Goal: Task Accomplishment & Management: Manage account settings

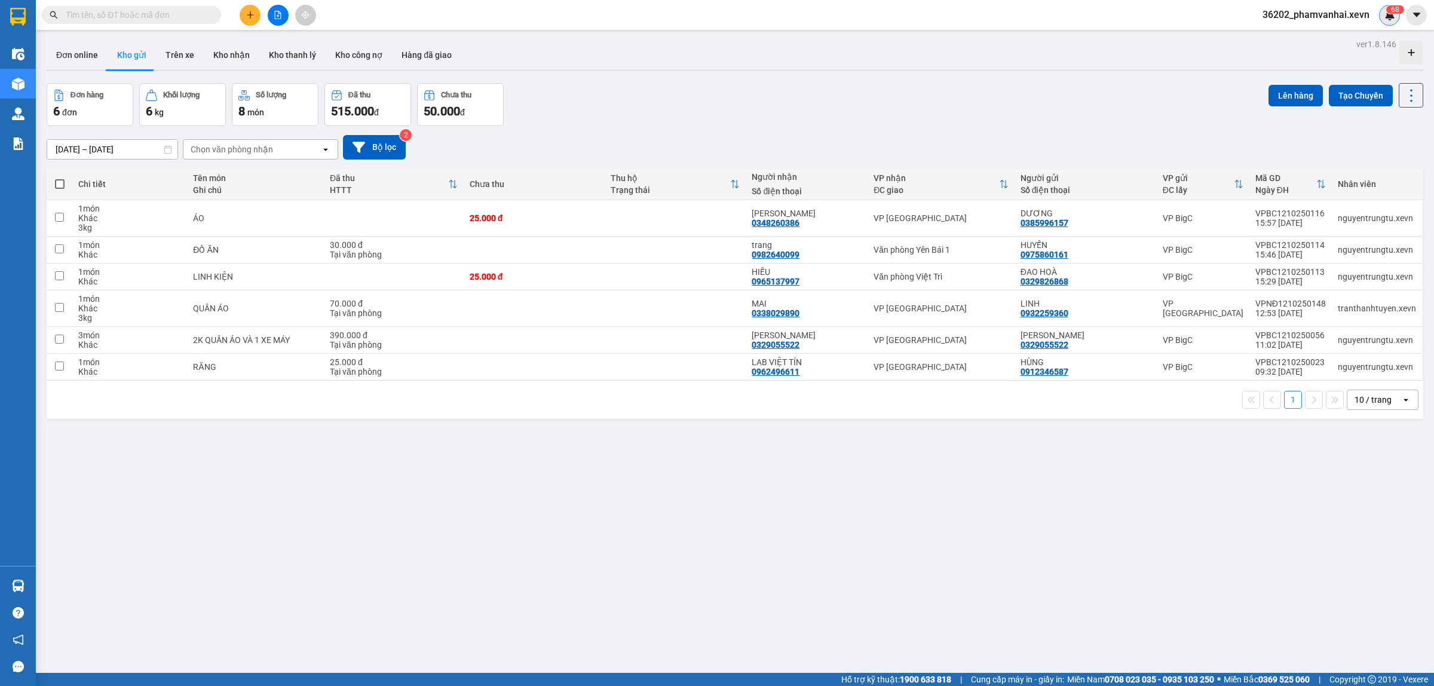
click at [1382, 12] on div "6 8" at bounding box center [1389, 15] width 21 height 21
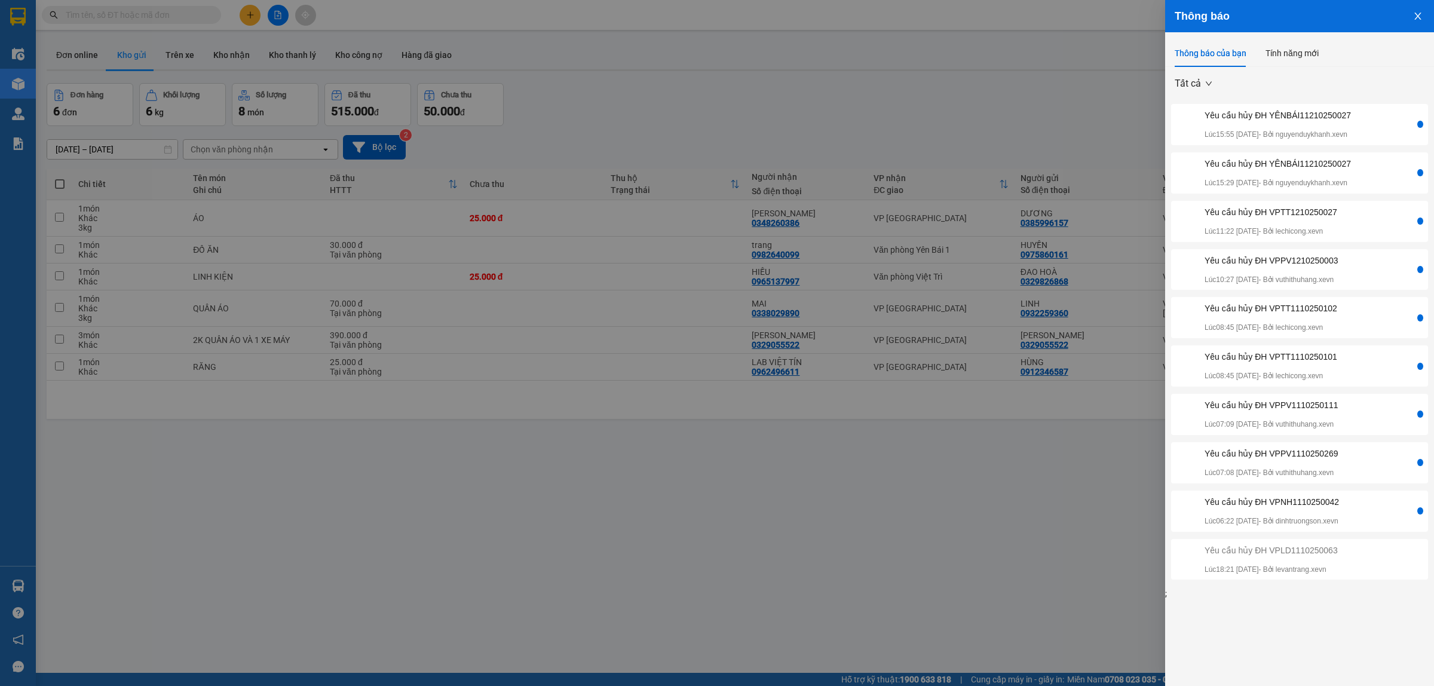
click at [1304, 126] on div "Yêu cầu hủy ĐH YÊNBÁI11210250027 Lúc 15:55 [DATE] - Bởi nguyenduykhanh.xevn" at bounding box center [1278, 125] width 146 height 32
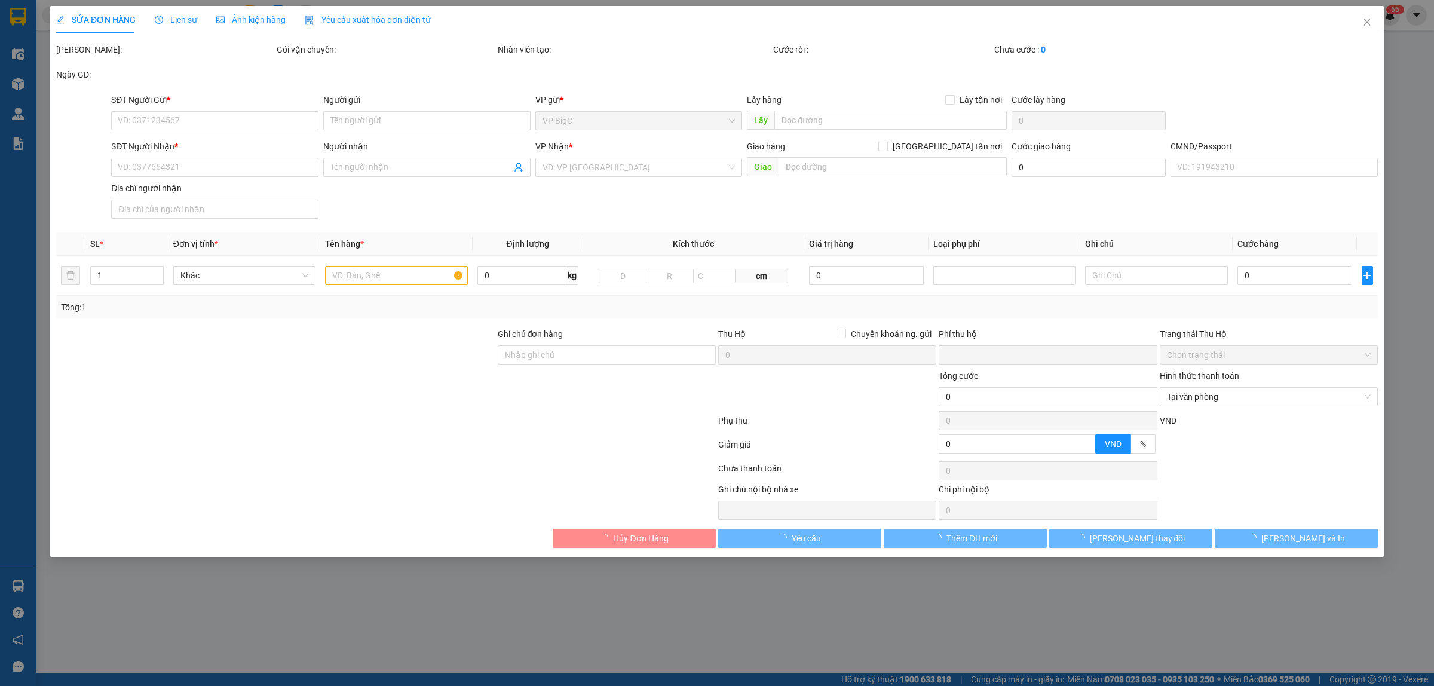
type input "0917829893"
type input "[PERSON_NAME]"
type input "0836652866"
type input "QUANG"
type input "015202003415"
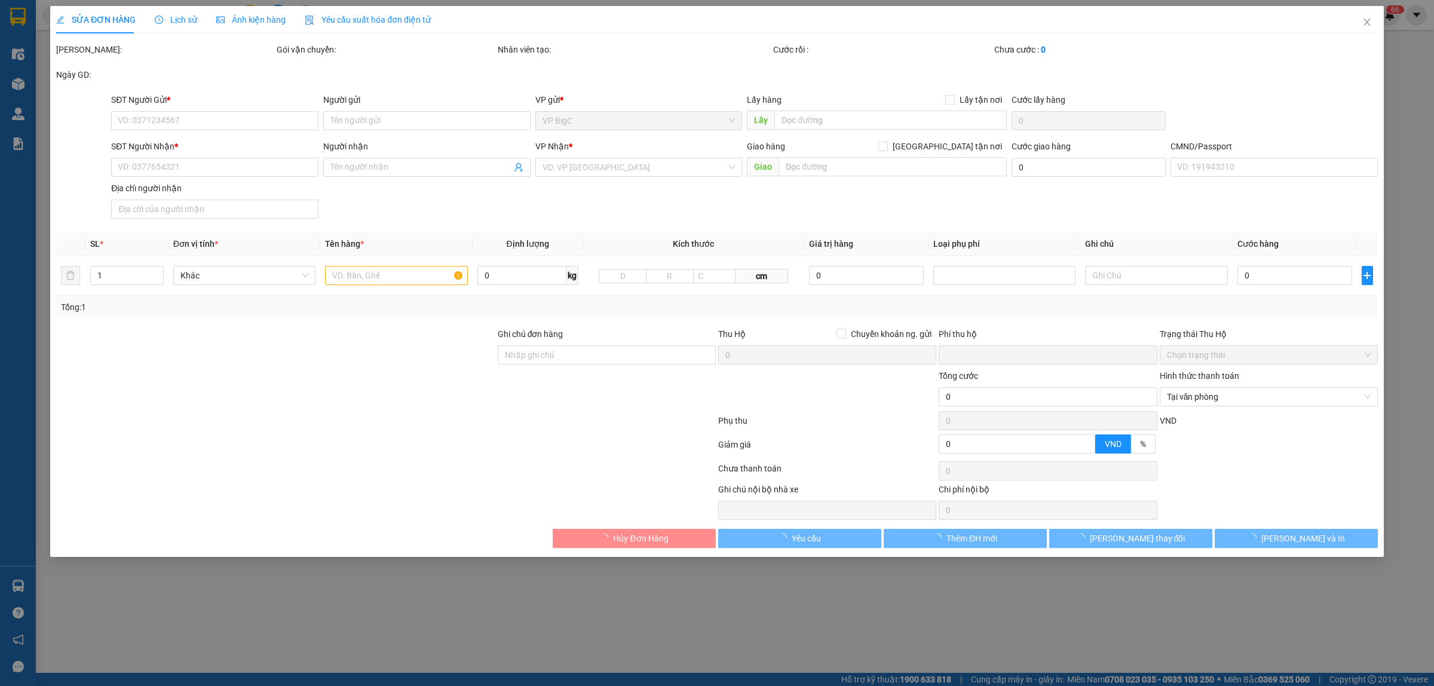
type input "0"
type input "40.000"
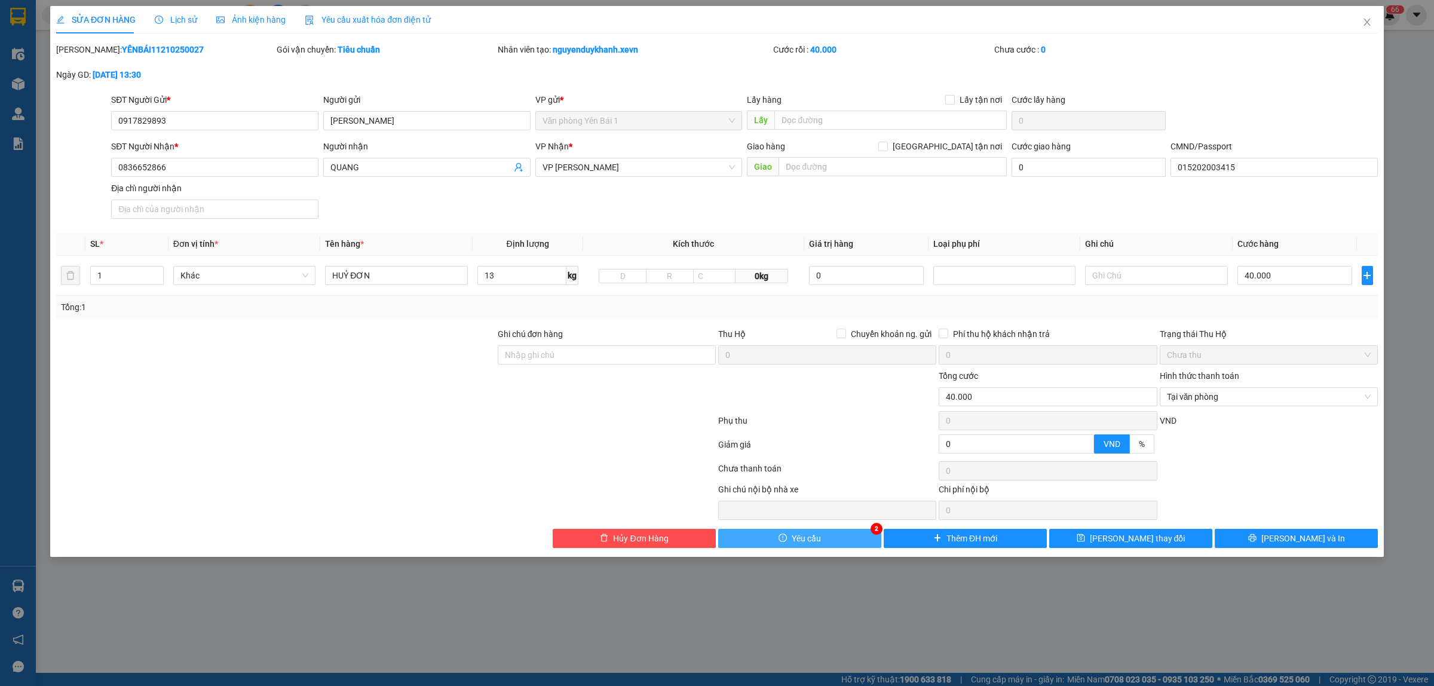
click at [835, 536] on button "Yêu cầu" at bounding box center [799, 538] width 163 height 19
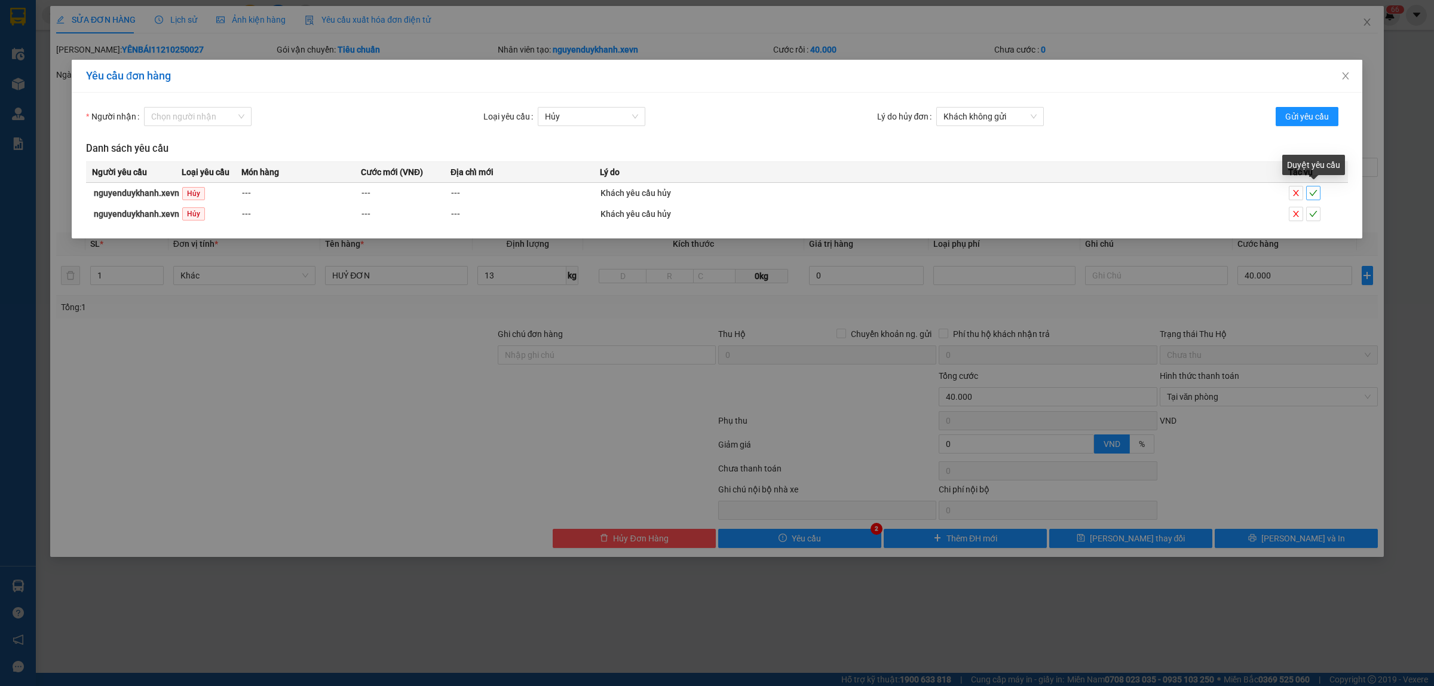
click at [1312, 192] on icon "check" at bounding box center [1313, 193] width 8 height 8
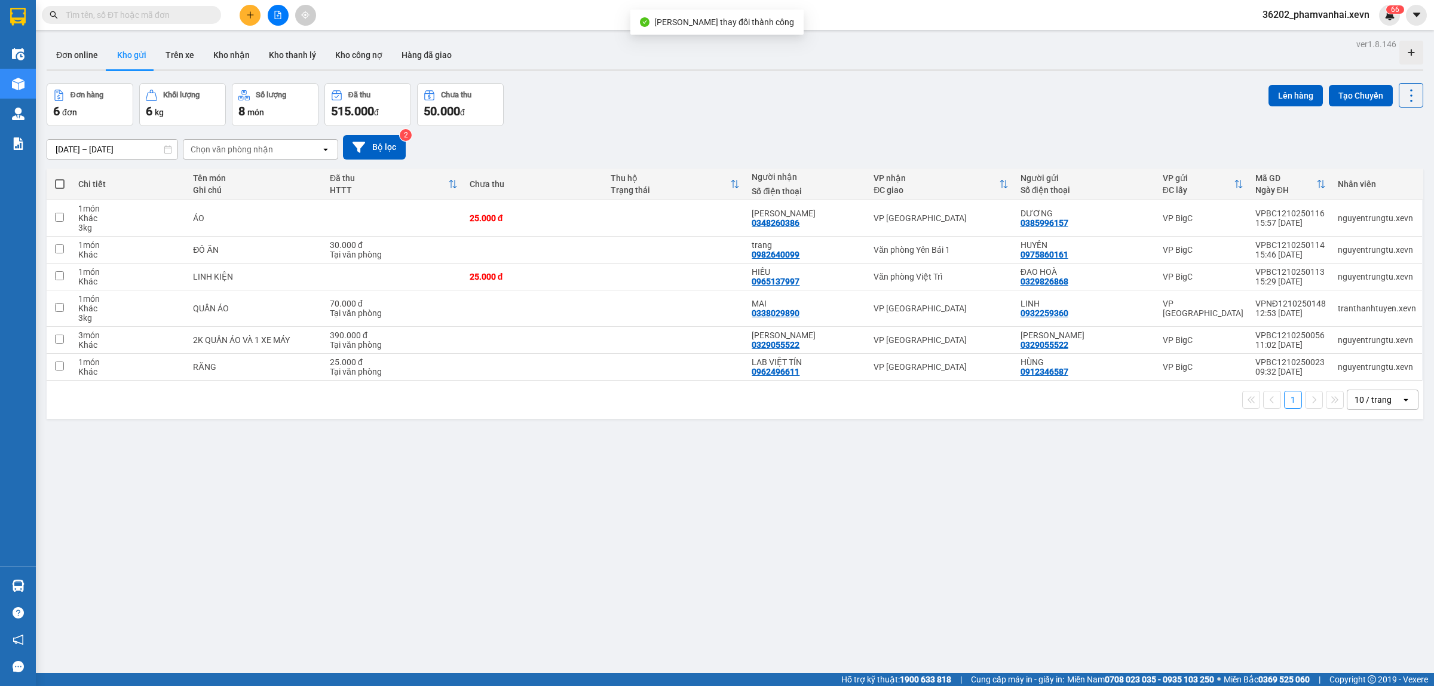
click at [1390, 4] on div "Kết quả tìm kiếm ( 0 ) Bộ lọc No Data 36202_phamvanhai.xevn 6 6" at bounding box center [717, 15] width 1434 height 30
click at [1393, 10] on span "6" at bounding box center [1393, 9] width 4 height 8
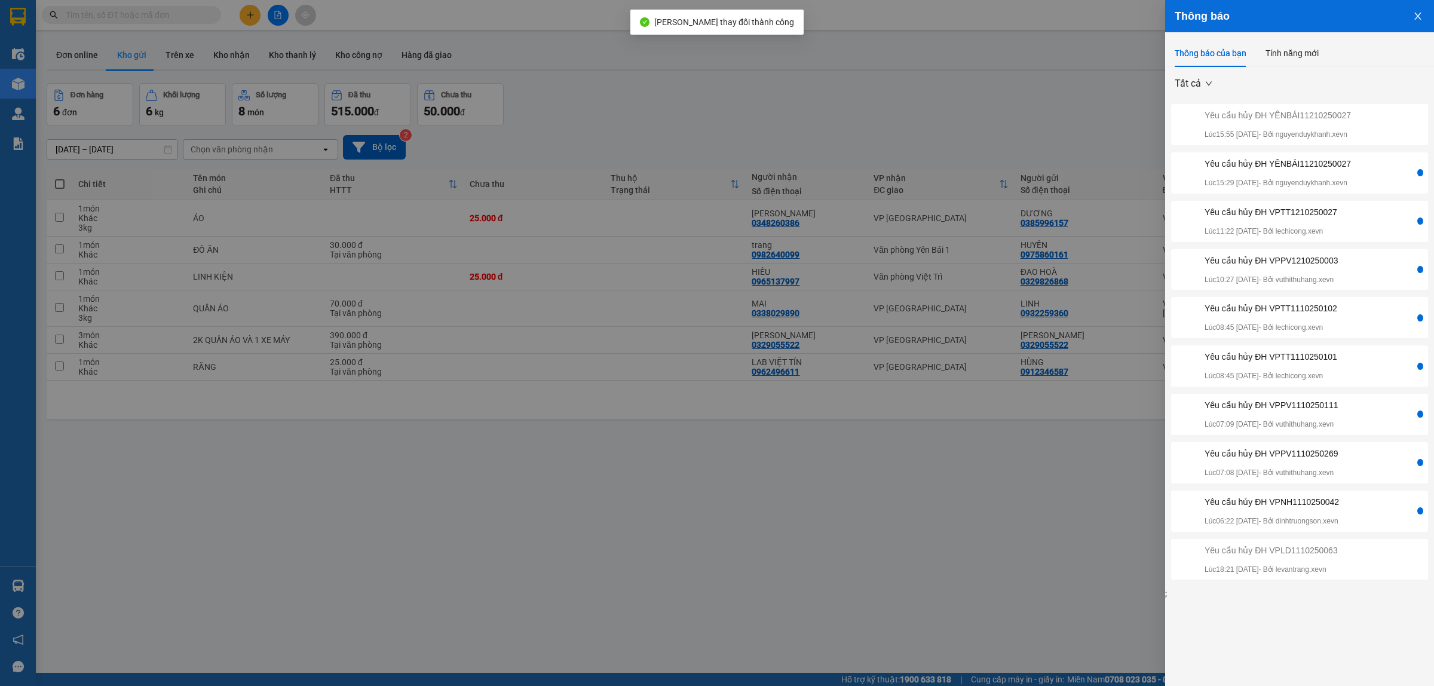
click at [1310, 166] on div "Yêu cầu hủy ĐH YÊNBÁI11210250027" at bounding box center [1278, 163] width 146 height 13
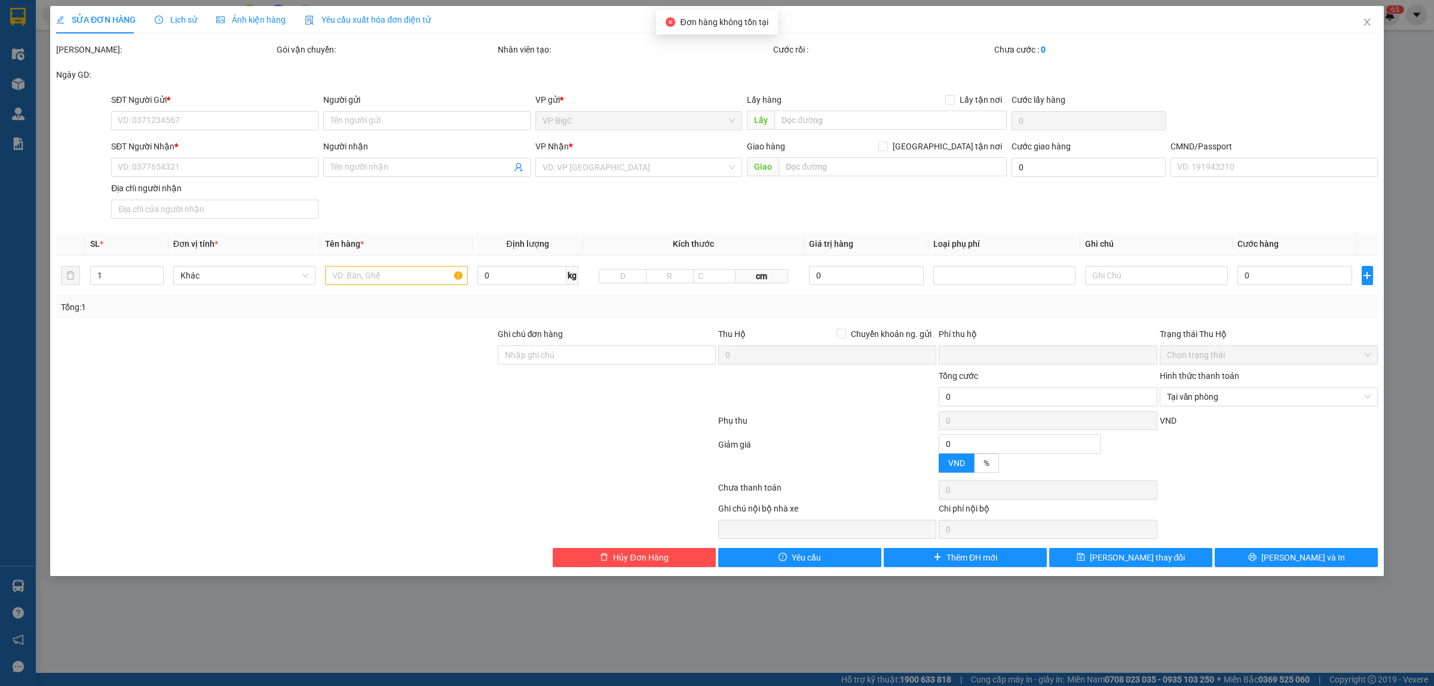
click at [347, 626] on div "SỬA ĐƠN HÀNG Lịch sử Ảnh kiện hàng Yêu cầu xuất hóa đơn điện tử Total Paid Fee …" at bounding box center [717, 343] width 1434 height 686
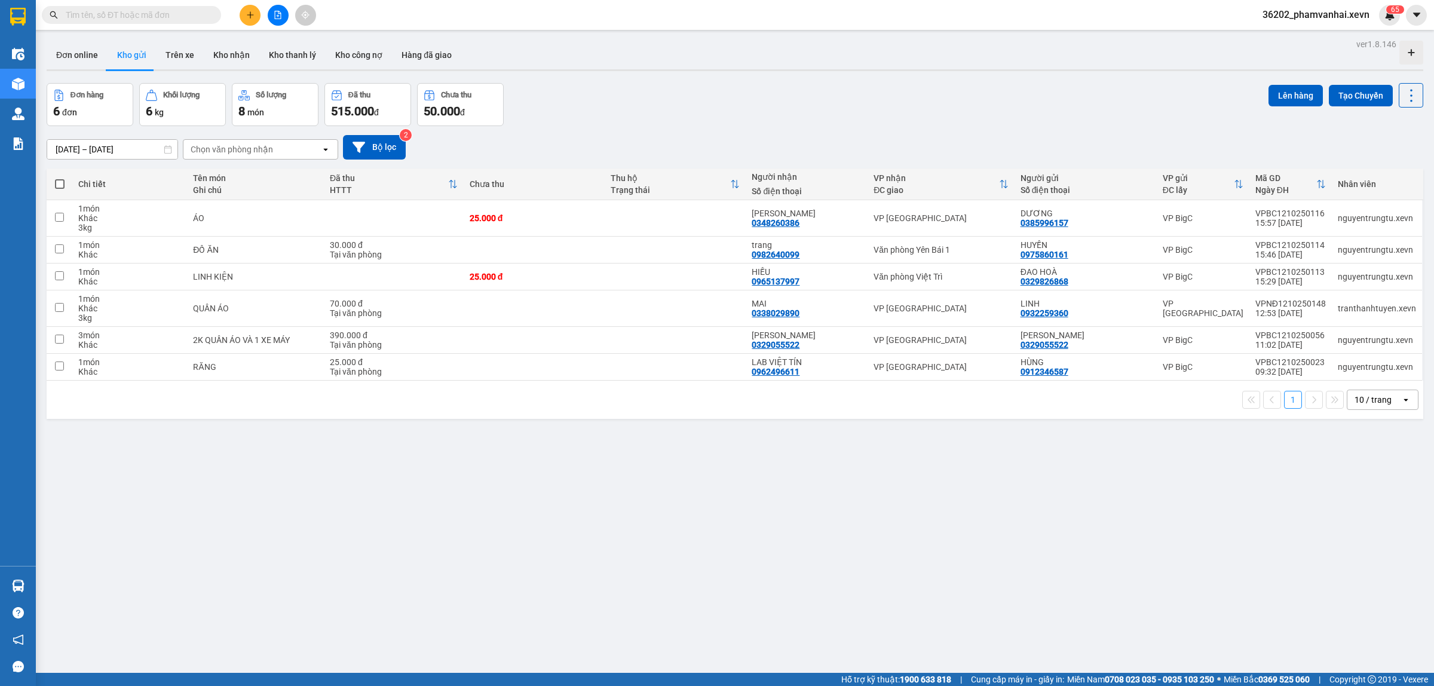
click at [1061, 109] on div "Đơn hàng 6 đơn Khối lượng 6 kg Số lượng 8 món Đã thu 515.000 đ Chưa thu 50.000 …" at bounding box center [735, 104] width 1377 height 43
